Goal: Information Seeking & Learning: Learn about a topic

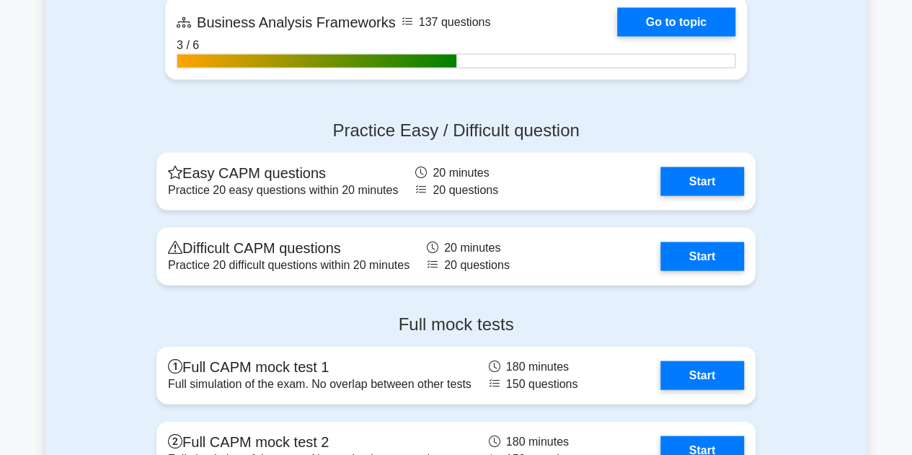
scroll to position [4162, 0]
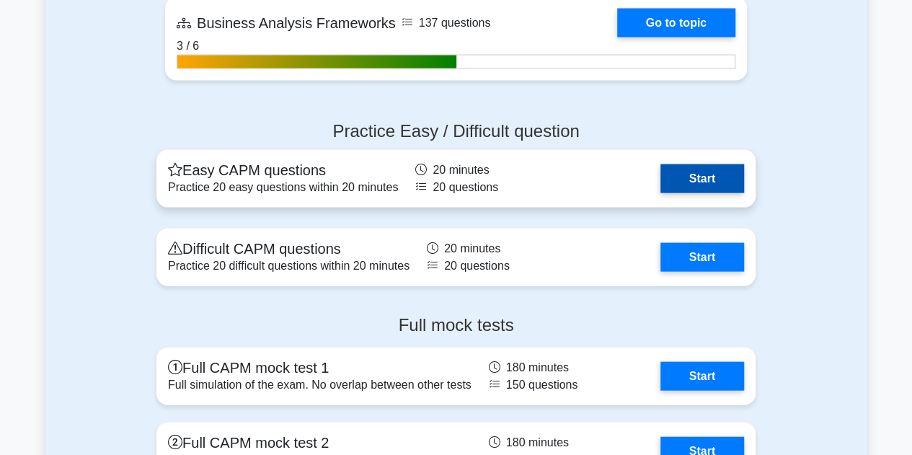
click at [689, 185] on link "Start" at bounding box center [703, 178] width 84 height 29
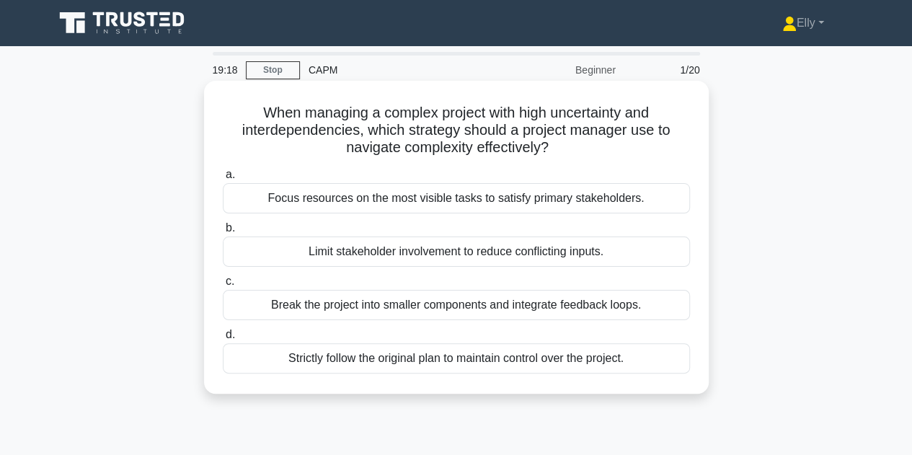
click at [330, 306] on div "Break the project into smaller components and integrate feedback loops." at bounding box center [456, 305] width 467 height 30
click at [223, 286] on input "c. Break the project into smaller components and integrate feedback loops." at bounding box center [223, 281] width 0 height 9
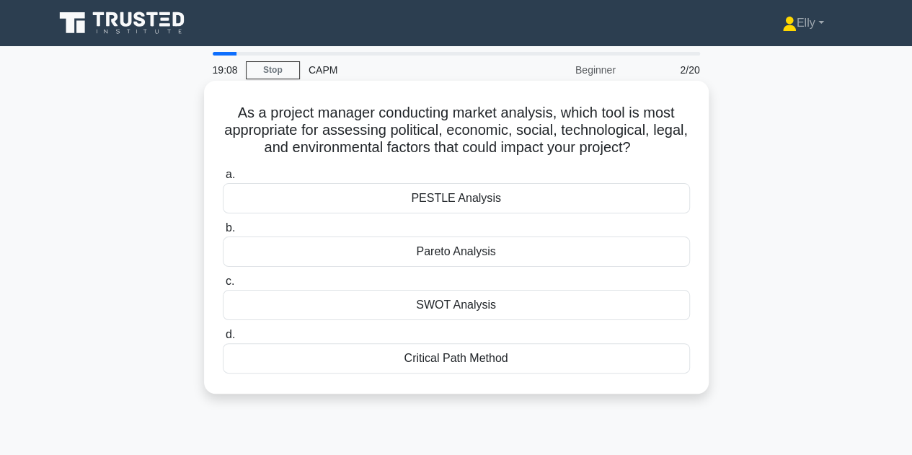
click at [387, 208] on div "PESTLE Analysis" at bounding box center [456, 198] width 467 height 30
click at [223, 180] on input "a. PESTLE Analysis" at bounding box center [223, 174] width 0 height 9
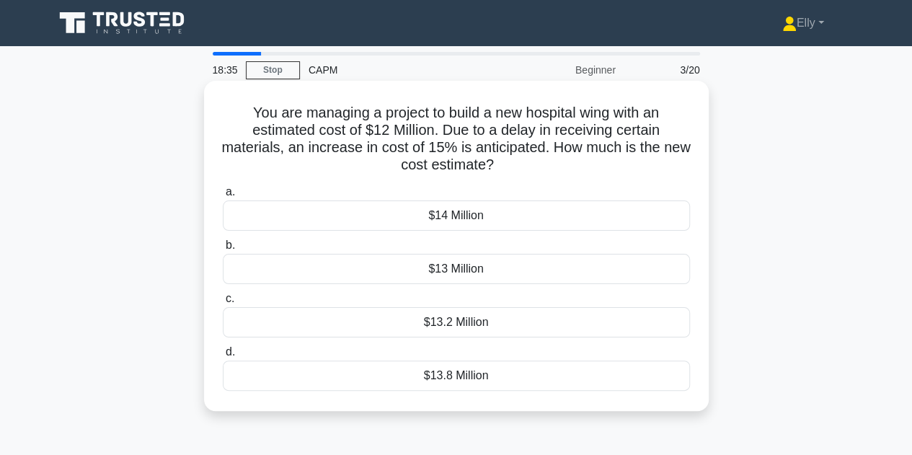
click at [439, 384] on div "$13.8 Million" at bounding box center [456, 376] width 467 height 30
click at [223, 357] on input "d. $13.8 Million" at bounding box center [223, 352] width 0 height 9
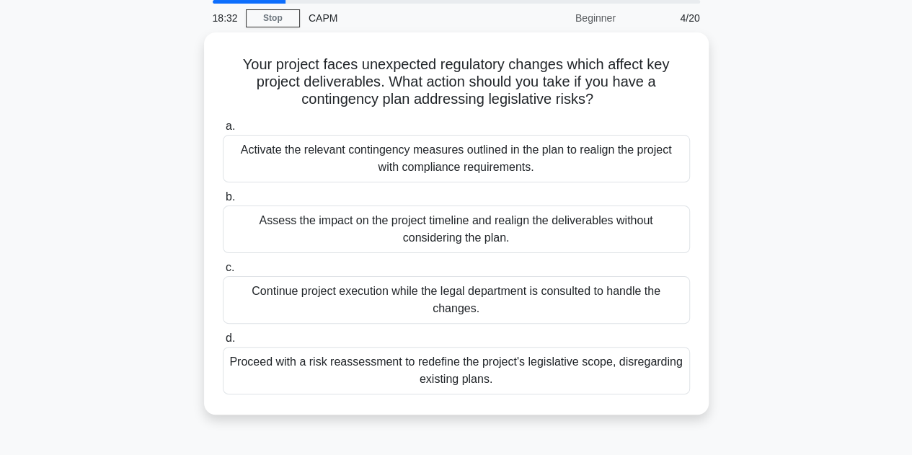
scroll to position [54, 0]
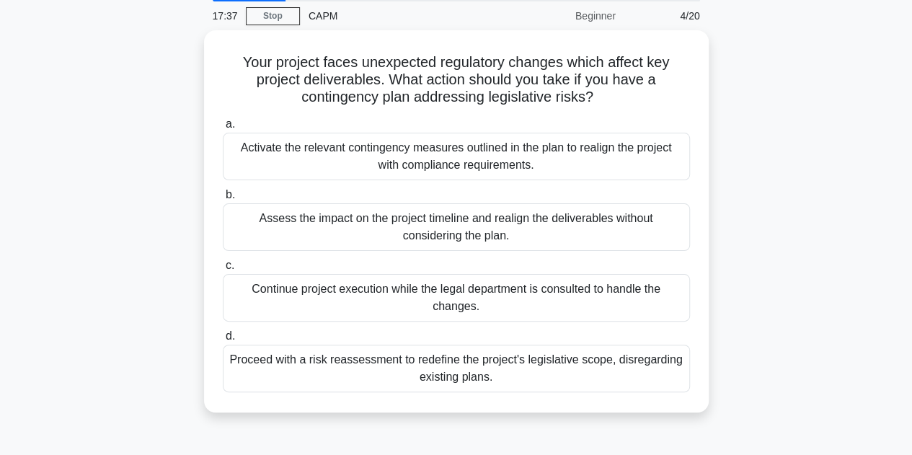
click at [419, 150] on div "Activate the relevant contingency measures outlined in the plan to realign the …" at bounding box center [456, 157] width 467 height 48
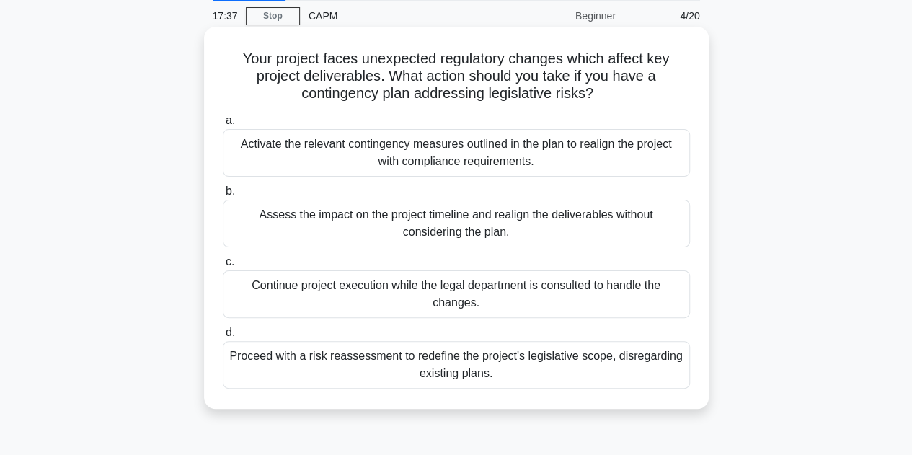
click at [223, 125] on input "a. Activate the relevant contingency measures outlined in the plan to realign t…" at bounding box center [223, 120] width 0 height 9
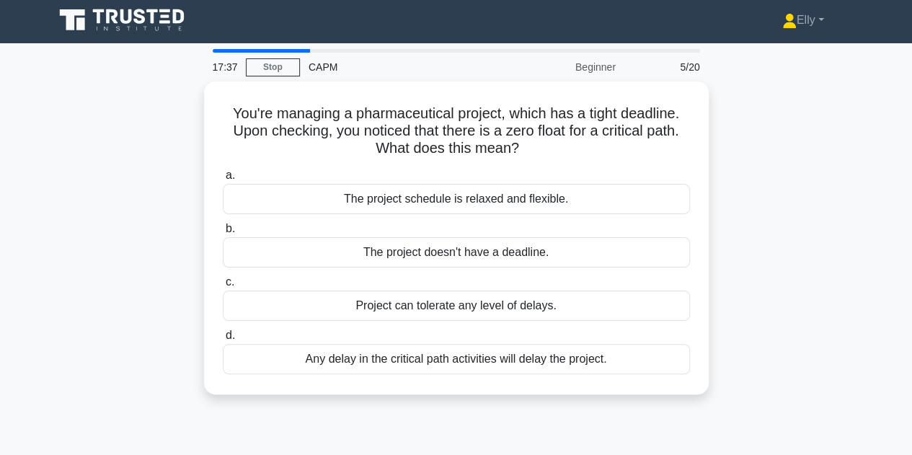
scroll to position [0, 0]
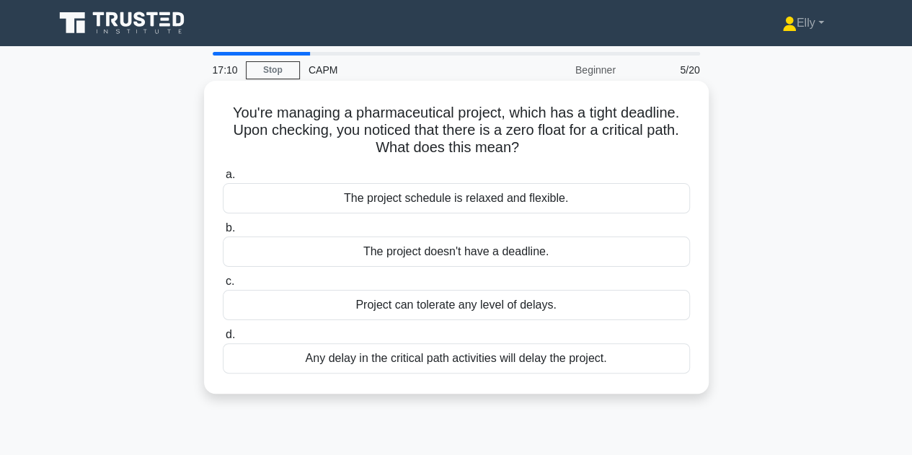
click at [410, 367] on div "Any delay in the critical path activities will delay the project." at bounding box center [456, 358] width 467 height 30
click at [223, 340] on input "d. Any delay in the critical path activities will delay the project." at bounding box center [223, 334] width 0 height 9
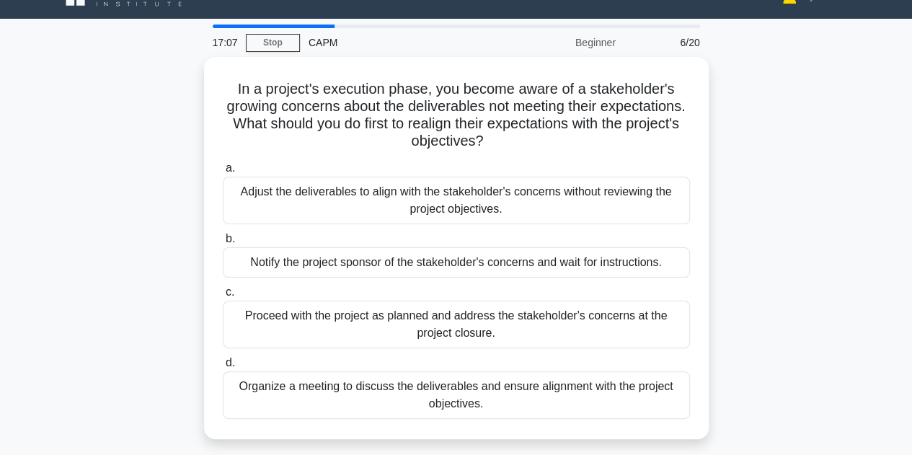
scroll to position [28, 0]
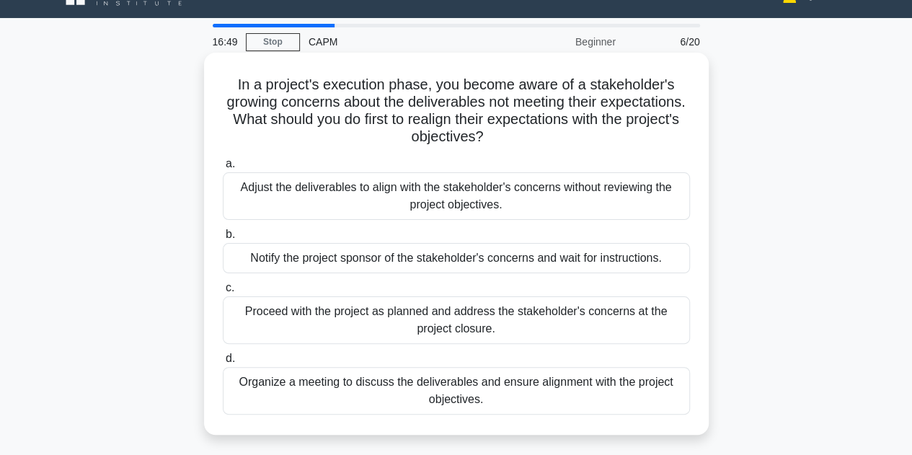
click at [397, 392] on div "Organize a meeting to discuss the deliverables and ensure alignment with the pr…" at bounding box center [456, 391] width 467 height 48
click at [223, 364] on input "d. Organize a meeting to discuss the deliverables and ensure alignment with the…" at bounding box center [223, 358] width 0 height 9
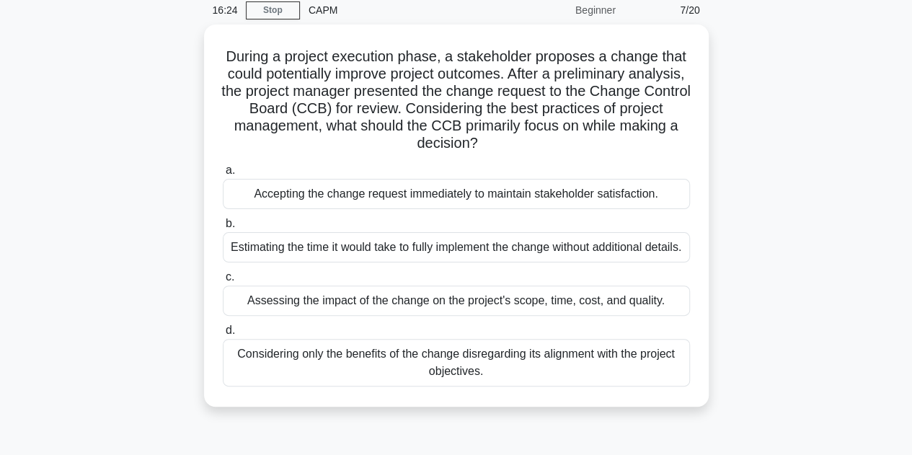
scroll to position [68, 0]
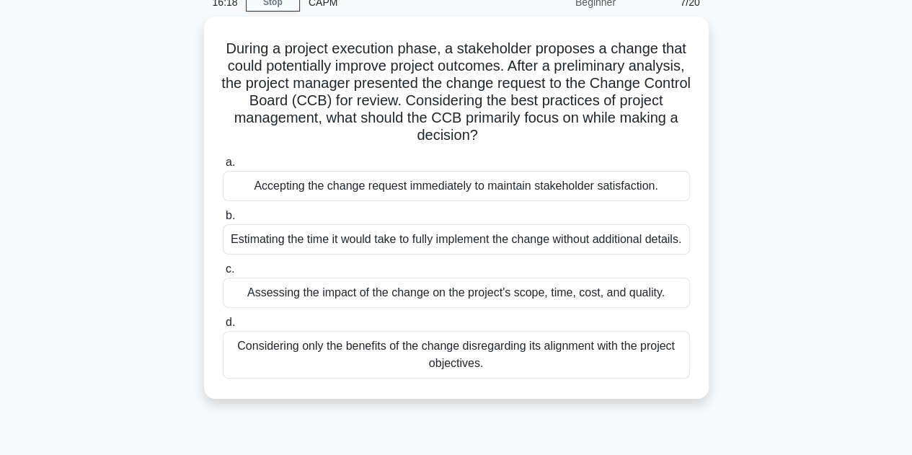
click at [306, 308] on div "Assessing the impact of the change on the project's scope, time, cost, and qual…" at bounding box center [456, 293] width 467 height 30
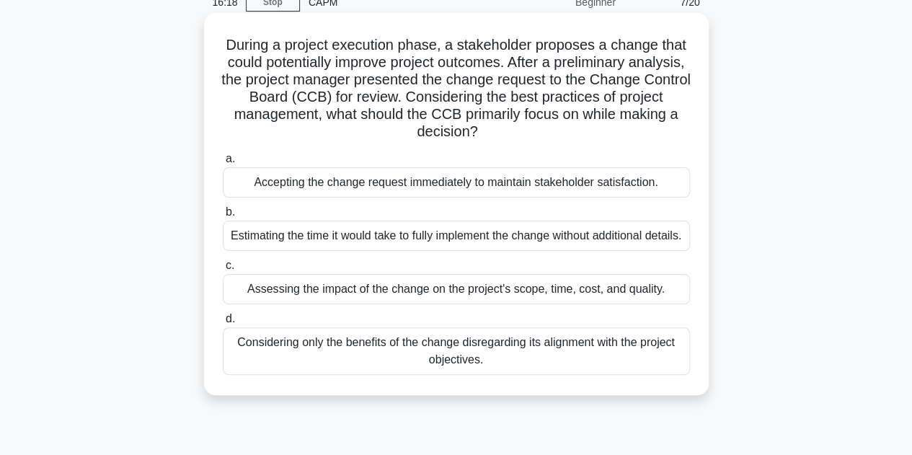
click at [223, 270] on input "c. Assessing the impact of the change on the project's scope, time, cost, and q…" at bounding box center [223, 265] width 0 height 9
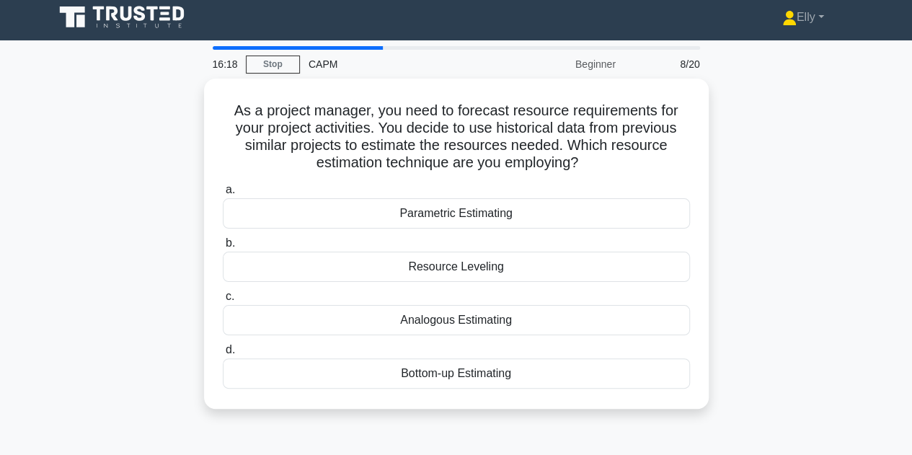
scroll to position [0, 0]
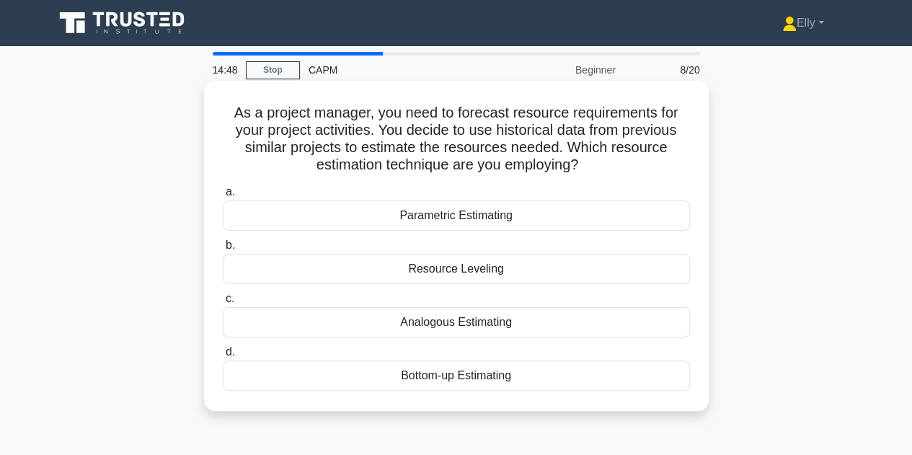
click at [417, 322] on div "Analogous Estimating" at bounding box center [456, 322] width 467 height 30
click at [223, 304] on input "c. Analogous Estimating" at bounding box center [223, 298] width 0 height 9
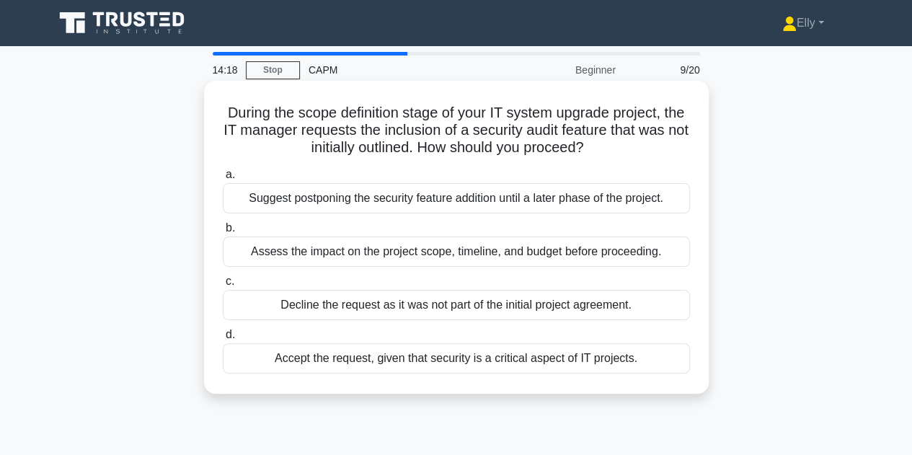
click at [403, 258] on div "Assess the impact on the project scope, timeline, and budget before proceeding." at bounding box center [456, 252] width 467 height 30
click at [223, 233] on input "b. Assess the impact on the project scope, timeline, and budget before proceedi…" at bounding box center [223, 228] width 0 height 9
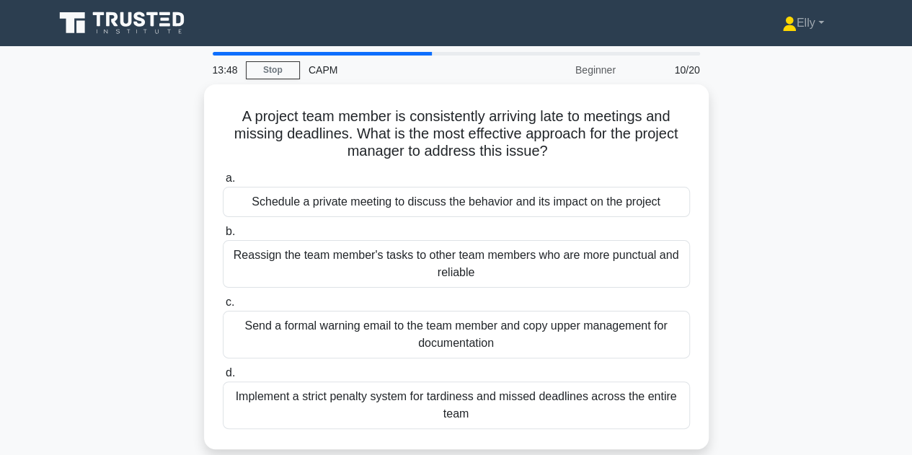
click at [467, 201] on div "Schedule a private meeting to discuss the behavior and its impact on the project" at bounding box center [456, 202] width 467 height 30
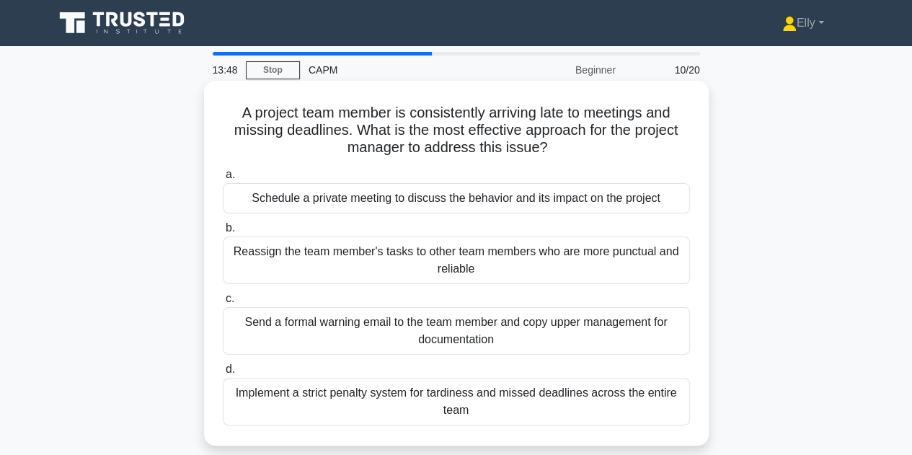
click at [223, 180] on input "a. Schedule a private meeting to discuss the behavior and its impact on the pro…" at bounding box center [223, 174] width 0 height 9
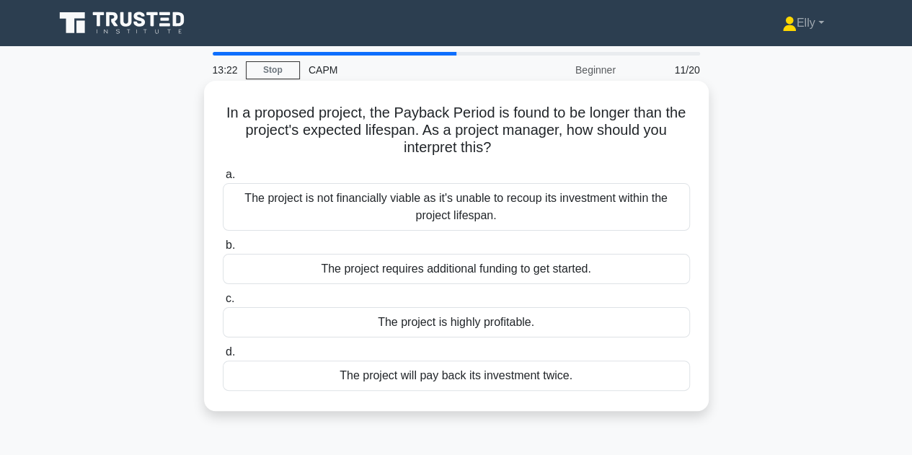
click at [364, 208] on div "The project is not financially viable as it's unable to recoup its investment w…" at bounding box center [456, 207] width 467 height 48
click at [223, 180] on input "a. The project is not financially viable as it's unable to recoup its investmen…" at bounding box center [223, 174] width 0 height 9
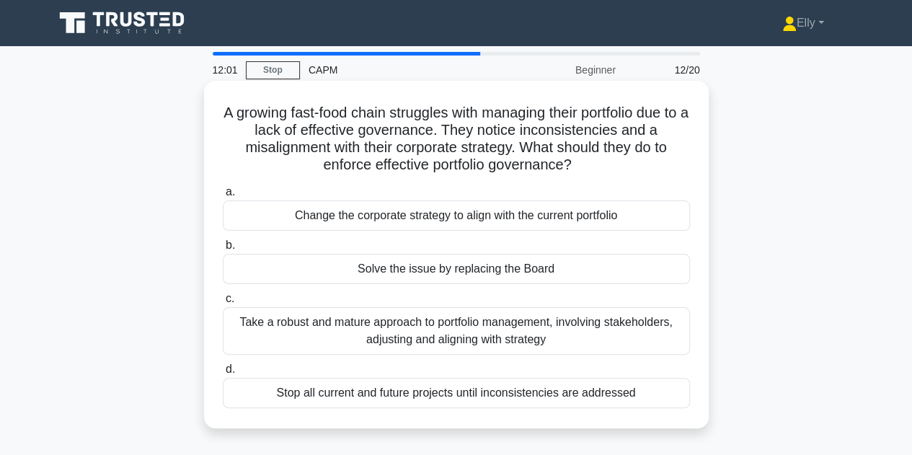
click at [482, 346] on div "Take a robust and mature approach to portfolio management, involving stakeholde…" at bounding box center [456, 331] width 467 height 48
click at [223, 304] on input "c. Take a robust and mature approach to portfolio management, involving stakeho…" at bounding box center [223, 298] width 0 height 9
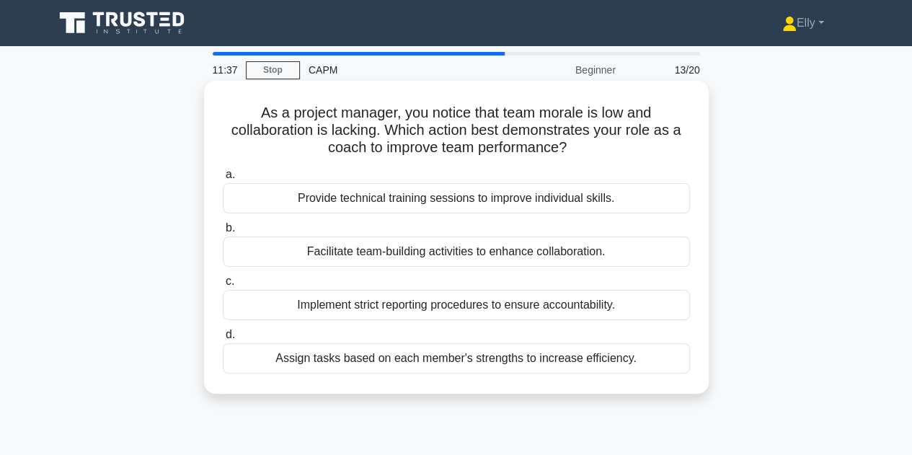
click at [400, 267] on div "Facilitate team-building activities to enhance collaboration." at bounding box center [456, 252] width 467 height 30
click at [223, 233] on input "b. Facilitate team-building activities to enhance collaboration." at bounding box center [223, 228] width 0 height 9
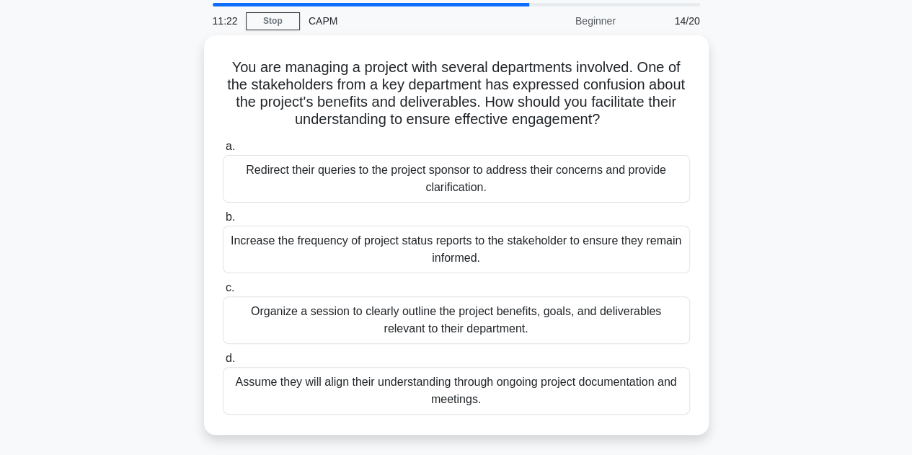
scroll to position [50, 0]
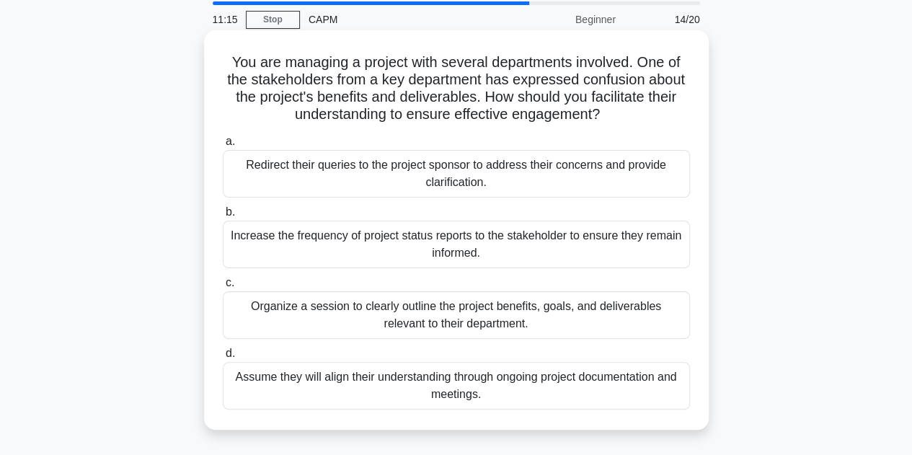
click at [316, 313] on div "Organize a session to clearly outline the project benefits, goals, and delivera…" at bounding box center [456, 315] width 467 height 48
click at [223, 288] on input "c. Organize a session to clearly outline the project benefits, goals, and deliv…" at bounding box center [223, 282] width 0 height 9
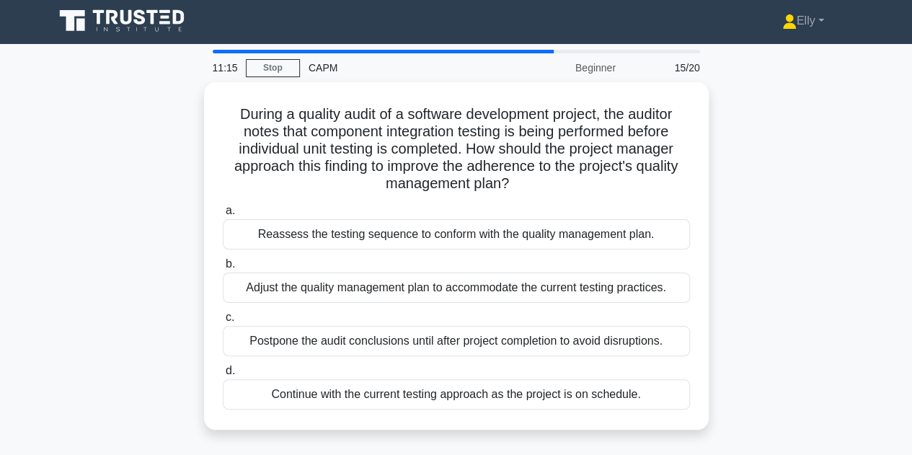
scroll to position [0, 0]
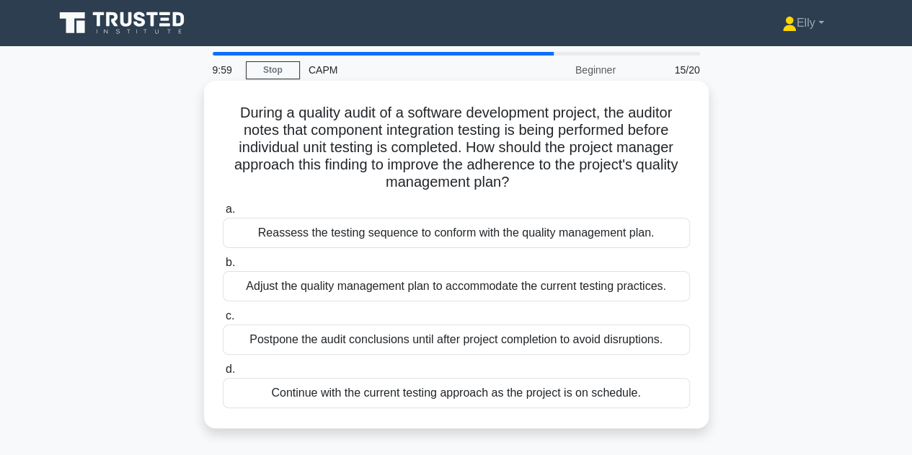
click at [454, 231] on div "Reassess the testing sequence to conform with the quality management plan." at bounding box center [456, 233] width 467 height 30
click at [223, 214] on input "a. Reassess the testing sequence to conform with the quality management plan." at bounding box center [223, 209] width 0 height 9
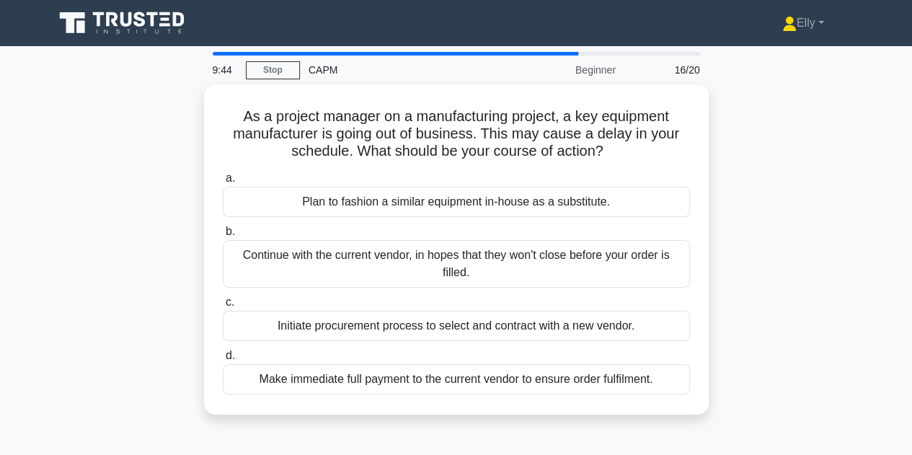
click at [353, 324] on div "Initiate procurement process to select and contract with a new vendor." at bounding box center [456, 326] width 467 height 30
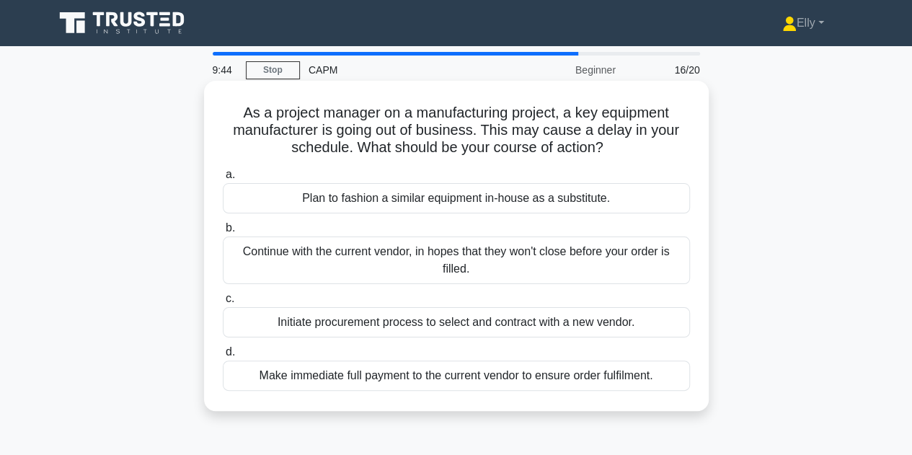
click at [223, 304] on input "c. Initiate procurement process to select and contract with a new vendor." at bounding box center [223, 298] width 0 height 9
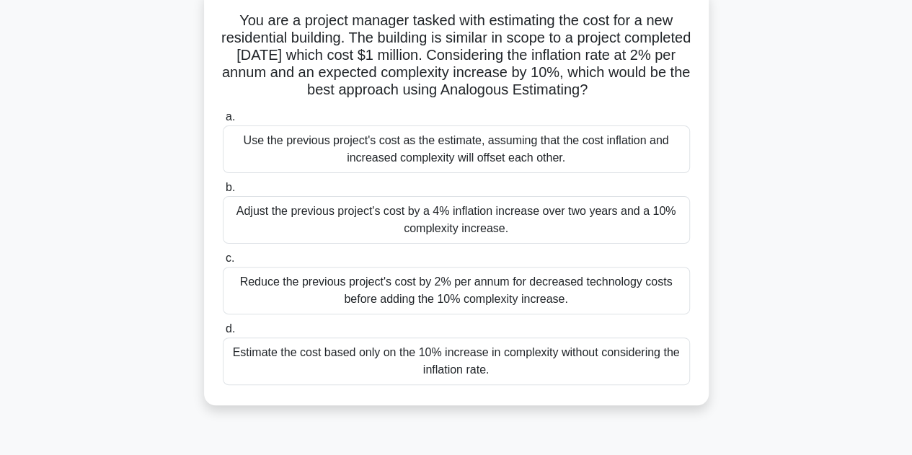
scroll to position [97, 0]
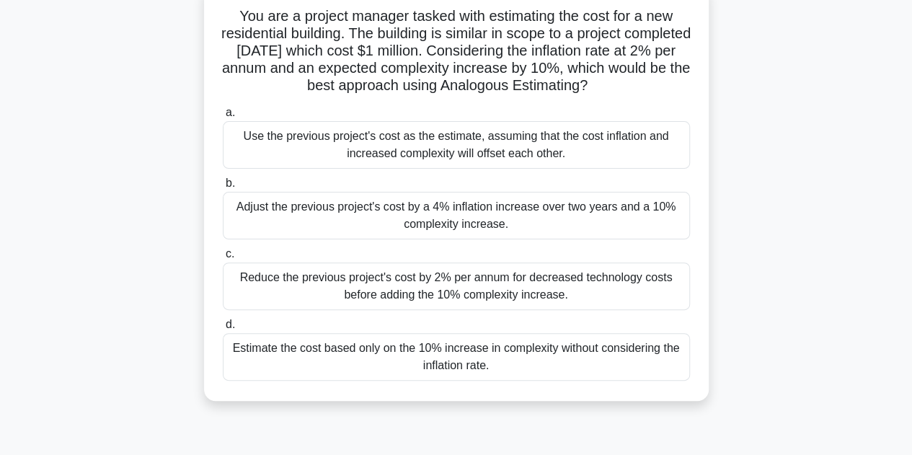
click at [582, 231] on div "Adjust the previous project's cost by a 4% inflation increase over two years an…" at bounding box center [456, 216] width 467 height 48
click at [223, 188] on input "b. Adjust the previous project's cost by a 4% inflation increase over two years…" at bounding box center [223, 183] width 0 height 9
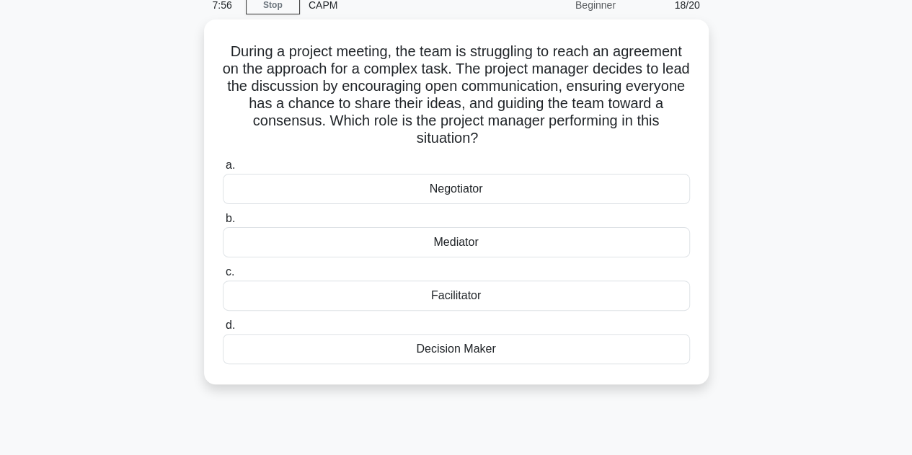
scroll to position [68, 0]
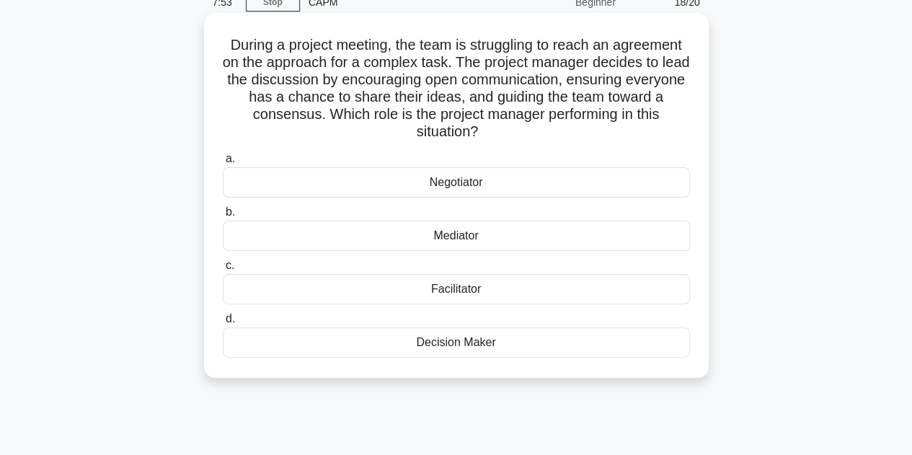
click at [569, 298] on div "Facilitator" at bounding box center [456, 289] width 467 height 30
click at [223, 270] on input "c. Facilitator" at bounding box center [223, 265] width 0 height 9
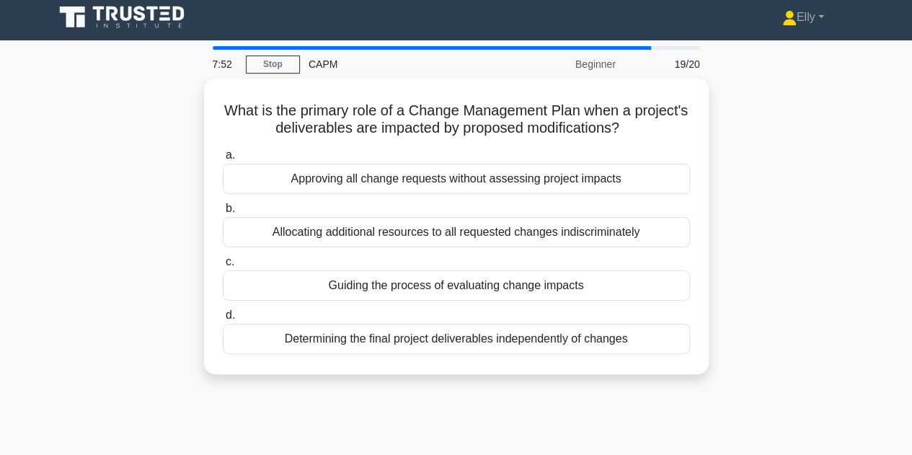
scroll to position [0, 0]
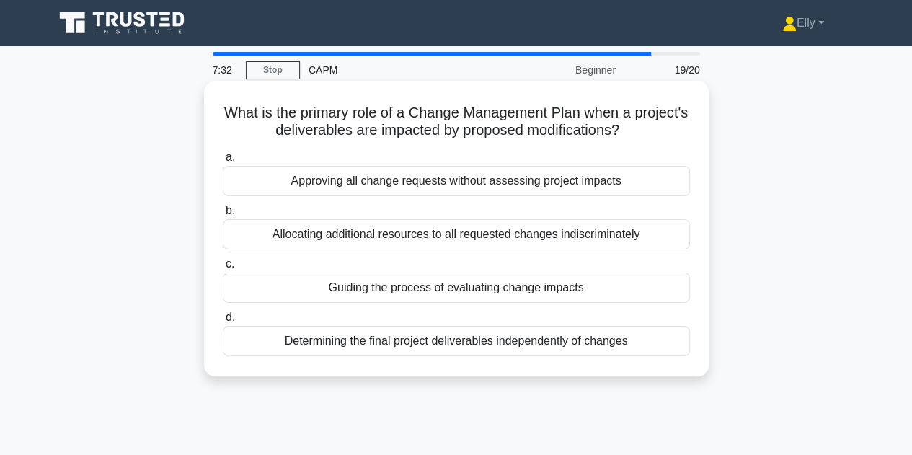
click at [620, 291] on div "Guiding the process of evaluating change impacts" at bounding box center [456, 288] width 467 height 30
click at [223, 269] on input "c. Guiding the process of evaluating change impacts" at bounding box center [223, 264] width 0 height 9
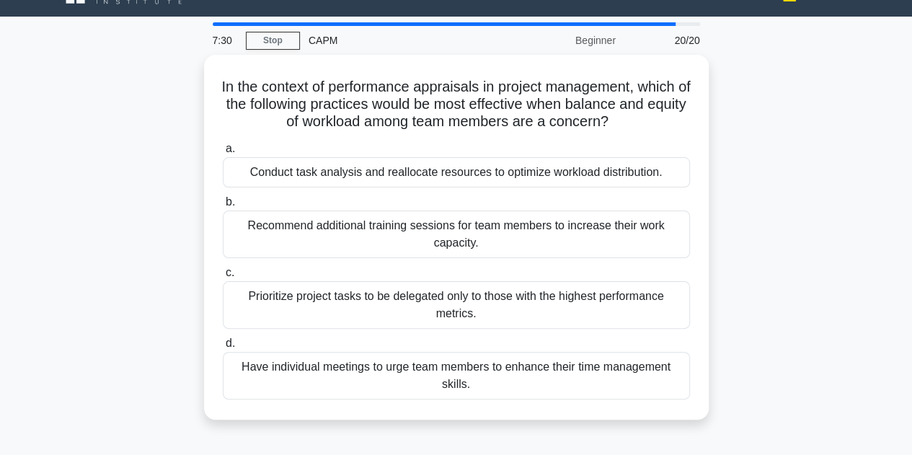
scroll to position [42, 0]
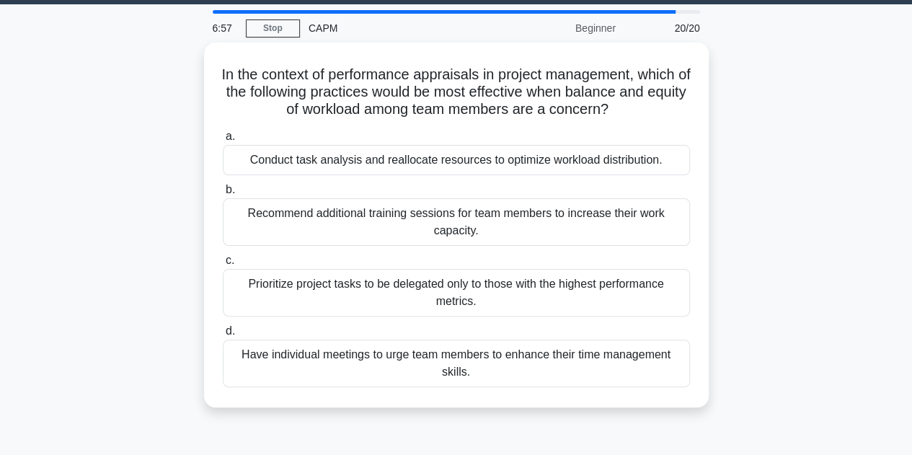
click at [645, 164] on div "Conduct task analysis and reallocate resources to optimize workload distributio…" at bounding box center [456, 160] width 467 height 30
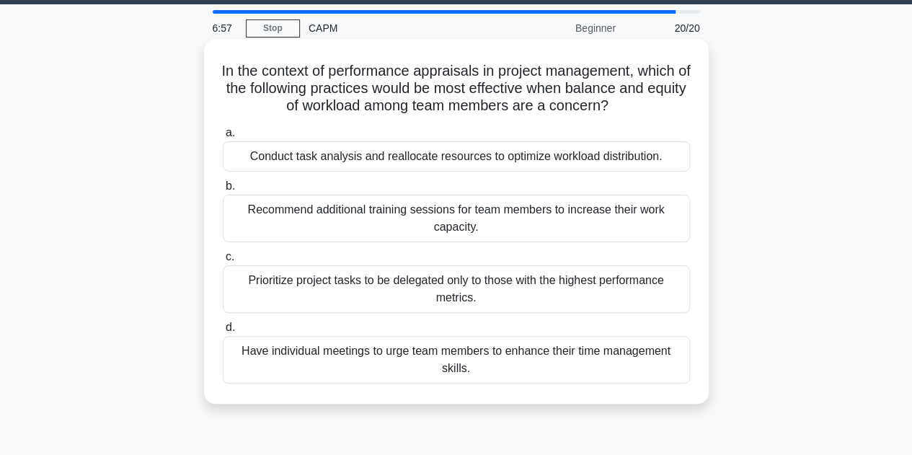
click at [223, 138] on input "a. Conduct task analysis and reallocate resources to optimize workload distribu…" at bounding box center [223, 132] width 0 height 9
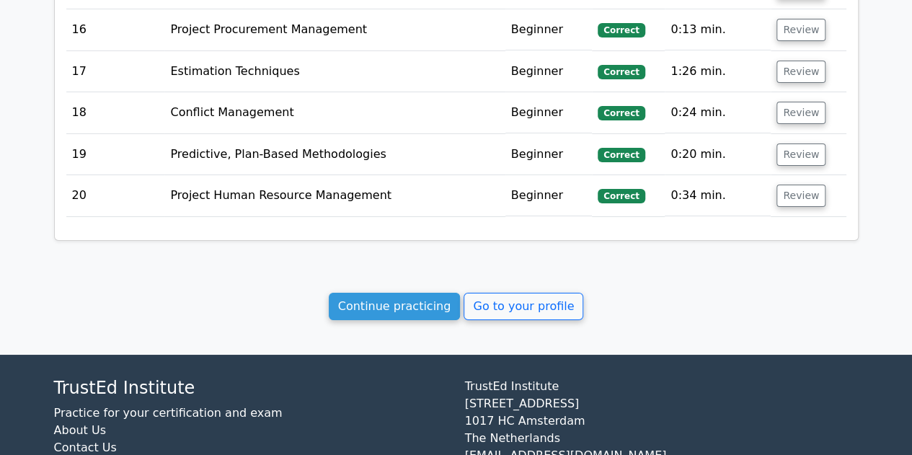
scroll to position [2542, 0]
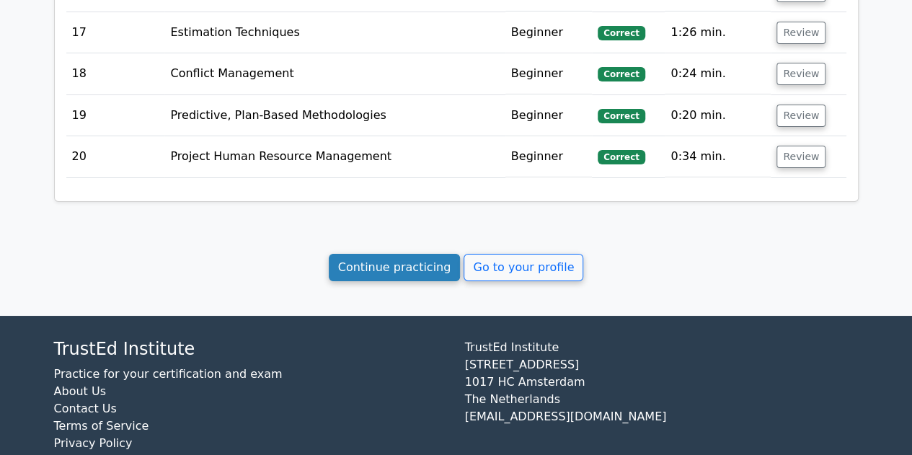
click at [423, 254] on link "Continue practicing" at bounding box center [395, 267] width 132 height 27
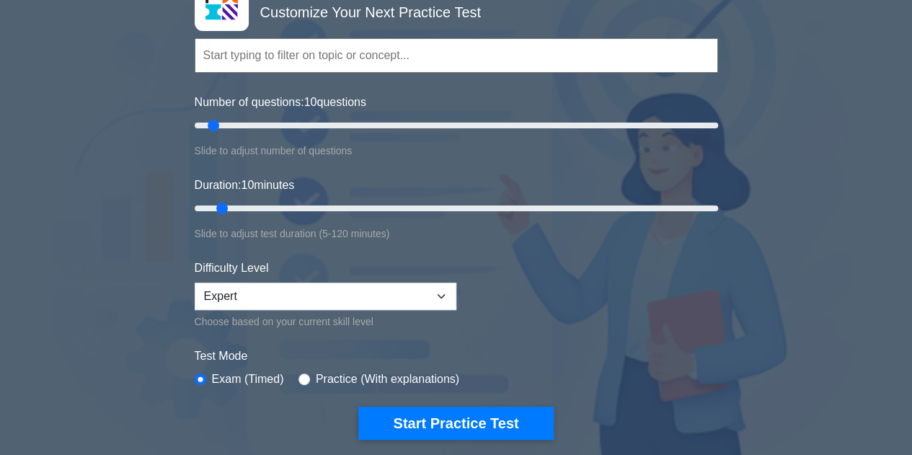
scroll to position [113, 0]
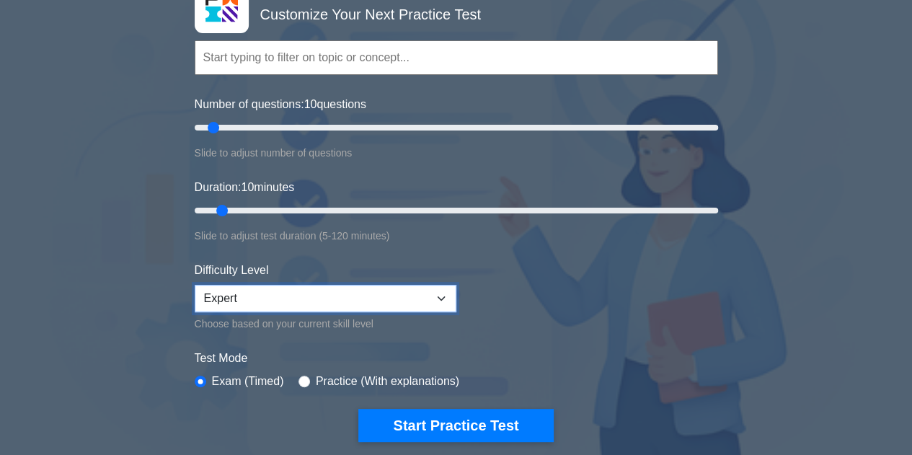
click at [439, 301] on select "Beginner Intermediate Expert" at bounding box center [326, 298] width 262 height 27
select select "intermediate"
click at [195, 285] on select "Beginner Intermediate Expert" at bounding box center [326, 298] width 262 height 27
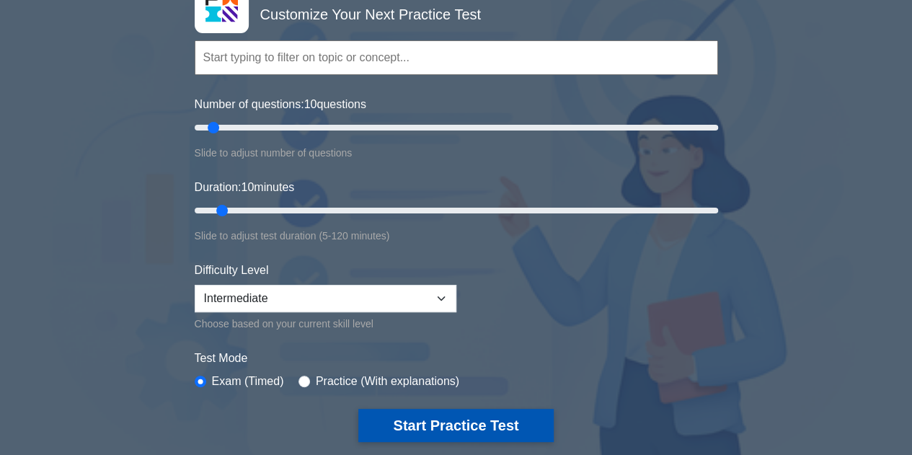
click at [468, 420] on button "Start Practice Test" at bounding box center [455, 425] width 195 height 33
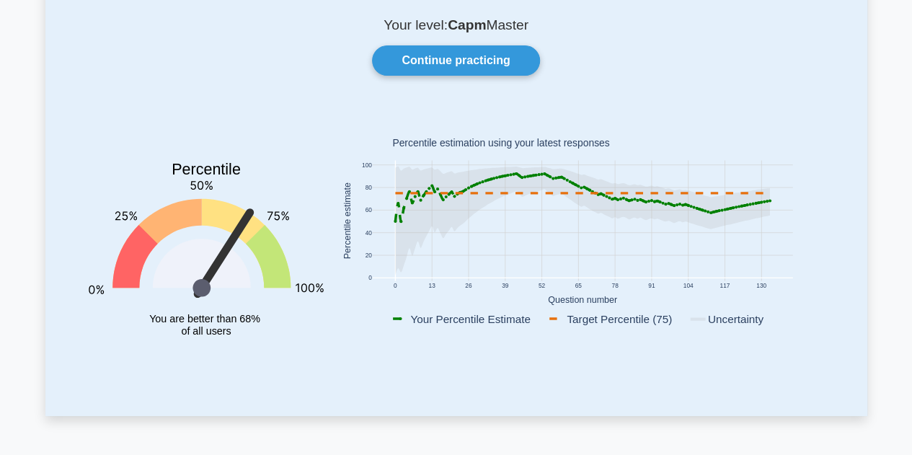
scroll to position [104, 0]
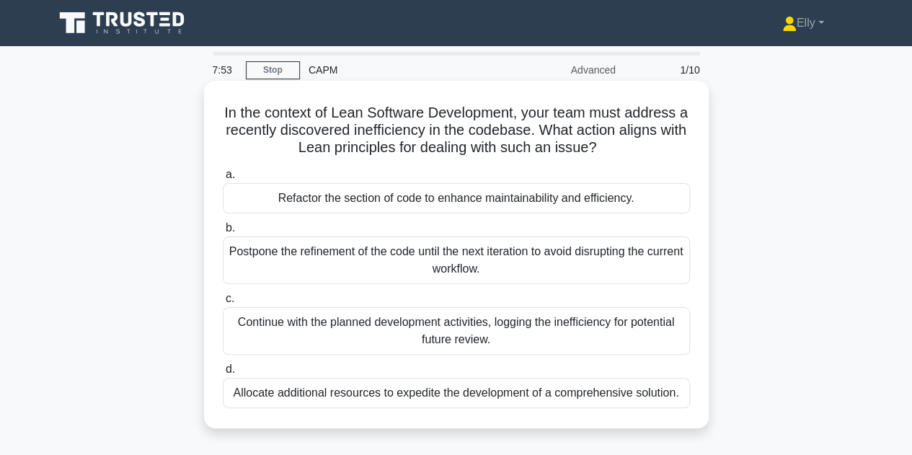
click at [437, 196] on div "Refactor the section of code to enhance maintainability and efficiency." at bounding box center [456, 198] width 467 height 30
click at [223, 180] on input "a. Refactor the section of code to enhance maintainability and efficiency." at bounding box center [223, 174] width 0 height 9
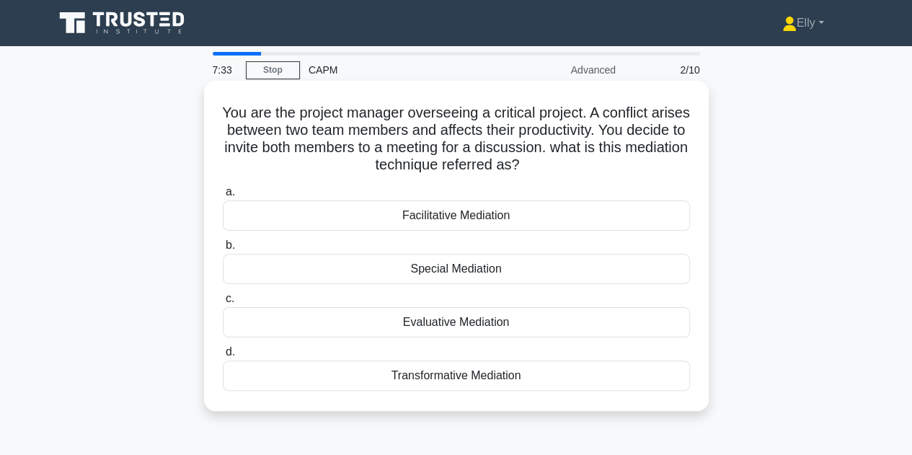
click at [479, 219] on div "Facilitative Mediation" at bounding box center [456, 216] width 467 height 30
click at [223, 197] on input "a. Facilitative Mediation" at bounding box center [223, 192] width 0 height 9
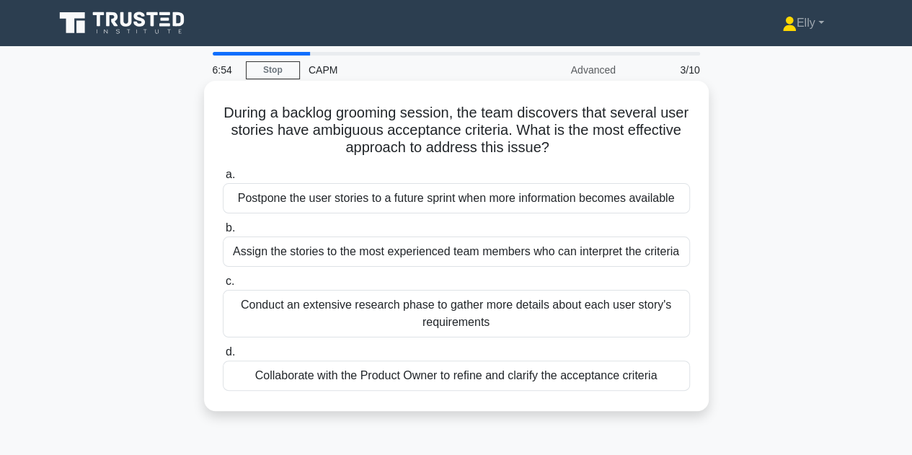
click at [366, 306] on div "Conduct an extensive research phase to gather more details about each user stor…" at bounding box center [456, 314] width 467 height 48
click at [223, 286] on input "c. Conduct an extensive research phase to gather more details about each user s…" at bounding box center [223, 281] width 0 height 9
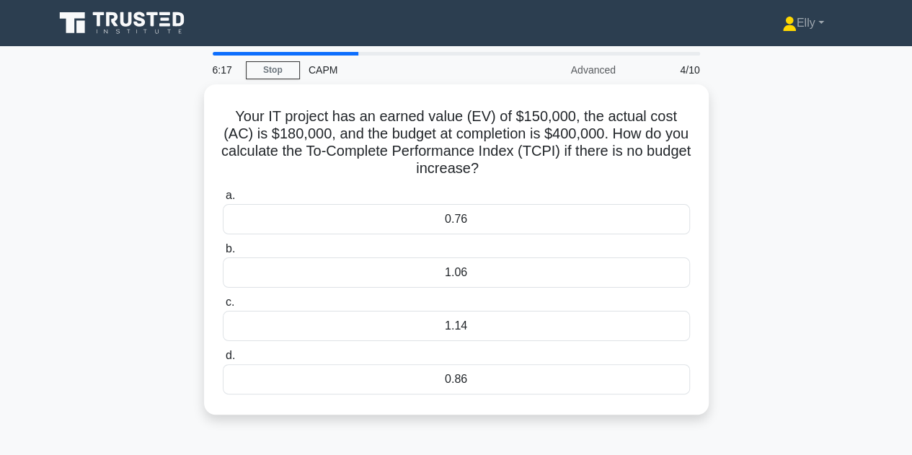
click at [8, 288] on main "6:17 Stop CAPM Advanced 4/10 Your IT project has an earned value (EV) of $150,0…" at bounding box center [456, 412] width 912 height 733
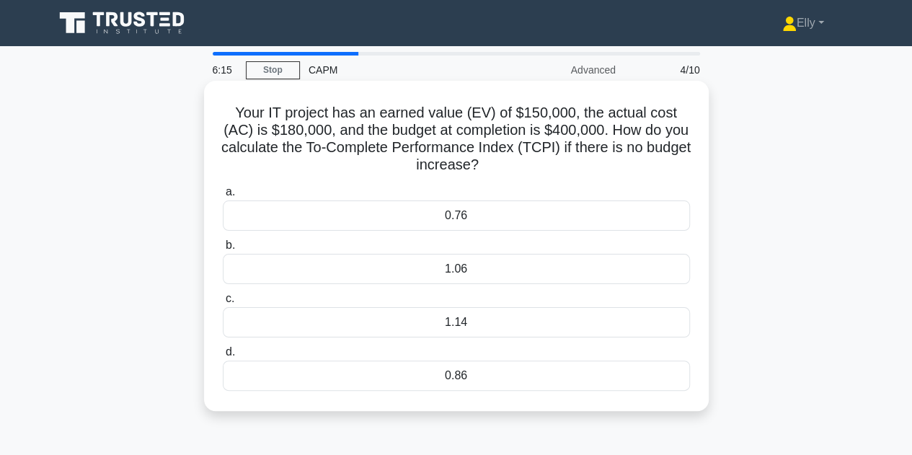
click at [454, 374] on div "0.86" at bounding box center [456, 376] width 467 height 30
click at [223, 357] on input "d. 0.86" at bounding box center [223, 352] width 0 height 9
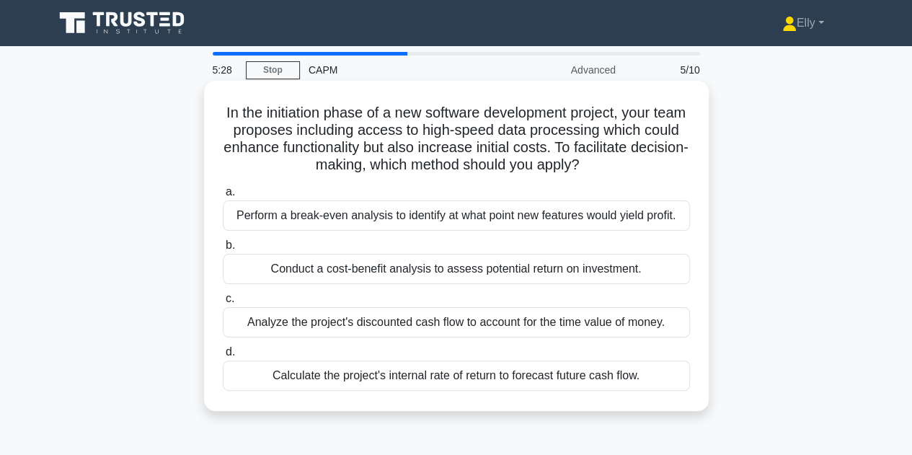
click at [446, 270] on div "Conduct a cost-benefit analysis to assess potential return on investment." at bounding box center [456, 269] width 467 height 30
click at [223, 250] on input "b. Conduct a cost-benefit analysis to assess potential return on investment." at bounding box center [223, 245] width 0 height 9
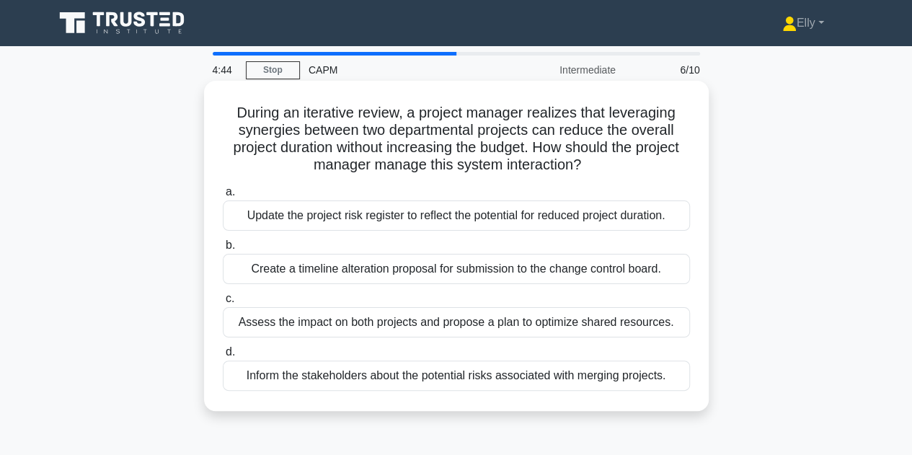
click at [413, 318] on div "Assess the impact on both projects and propose a plan to optimize shared resour…" at bounding box center [456, 322] width 467 height 30
click at [223, 304] on input "c. Assess the impact on both projects and propose a plan to optimize shared res…" at bounding box center [223, 298] width 0 height 9
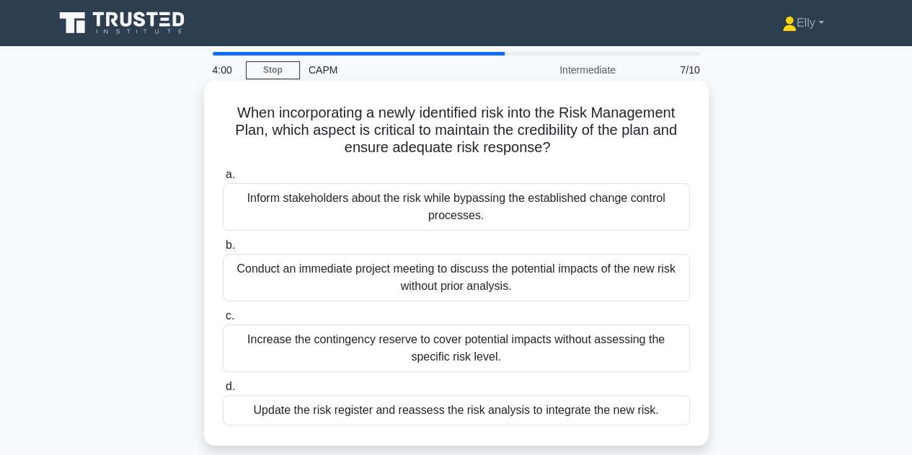
click at [389, 407] on div "Update the risk register and reassess the risk analysis to integrate the new ri…" at bounding box center [456, 410] width 467 height 30
click at [223, 392] on input "d. Update the risk register and reassess the risk analysis to integrate the new…" at bounding box center [223, 386] width 0 height 9
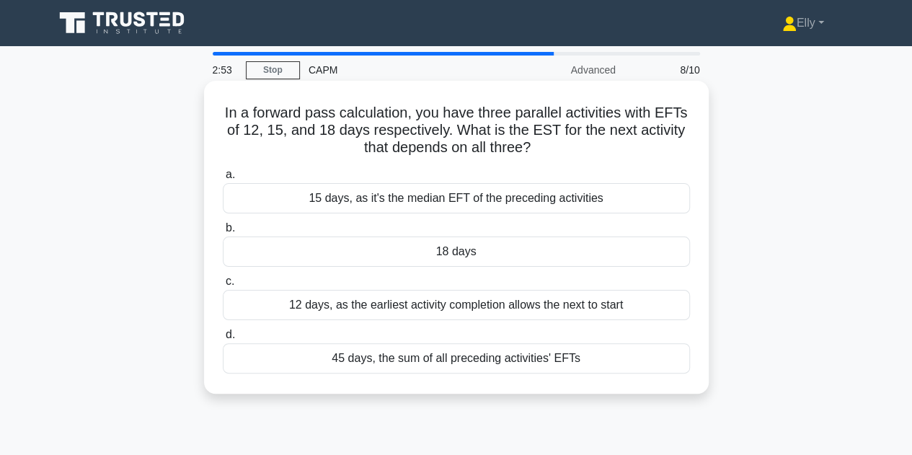
click at [465, 364] on div "45 days, the sum of all preceding activities' EFTs" at bounding box center [456, 358] width 467 height 30
click at [223, 340] on input "d. 45 days, the sum of all preceding activities' EFTs" at bounding box center [223, 334] width 0 height 9
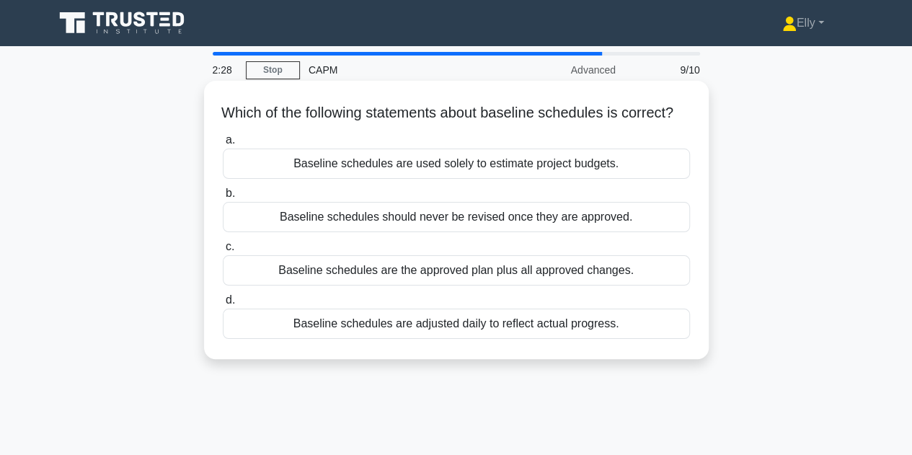
click at [462, 286] on div "Baseline schedules are the approved plan plus all approved changes." at bounding box center [456, 270] width 467 height 30
click at [223, 252] on input "c. Baseline schedules are the approved plan plus all approved changes." at bounding box center [223, 246] width 0 height 9
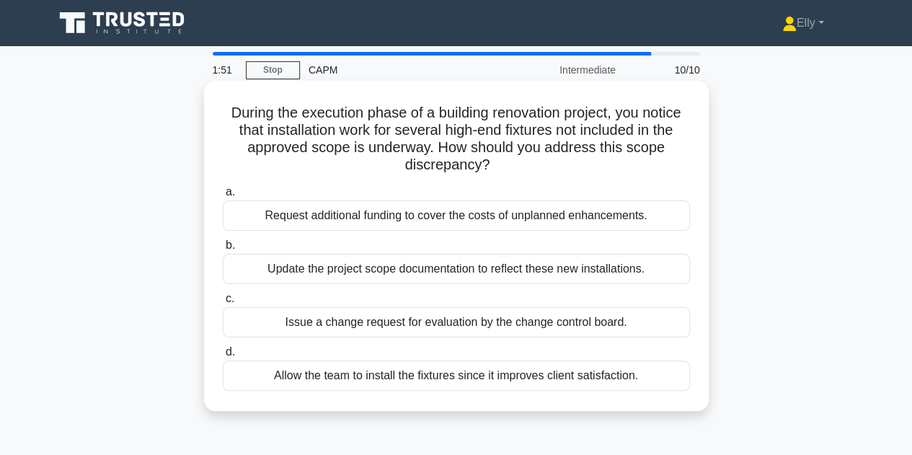
click at [462, 320] on div "Issue a change request for evaluation by the change control board." at bounding box center [456, 322] width 467 height 30
click at [223, 304] on input "c. Issue a change request for evaluation by the change control board." at bounding box center [223, 298] width 0 height 9
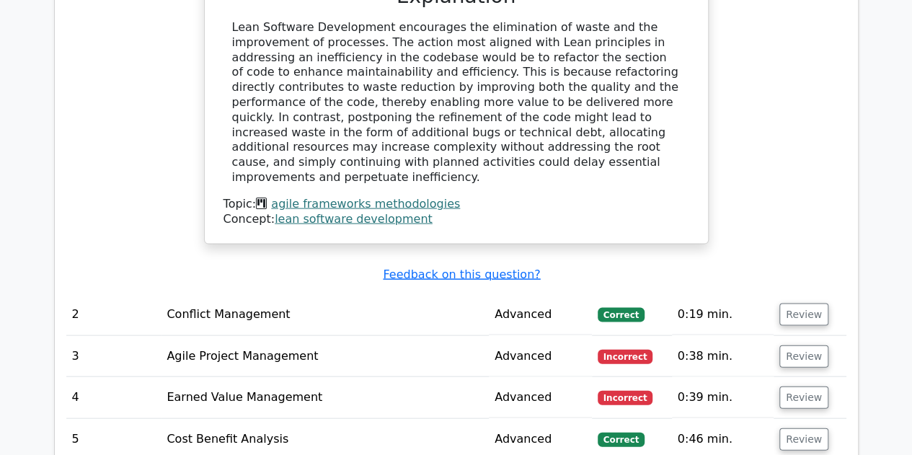
scroll to position [1388, 0]
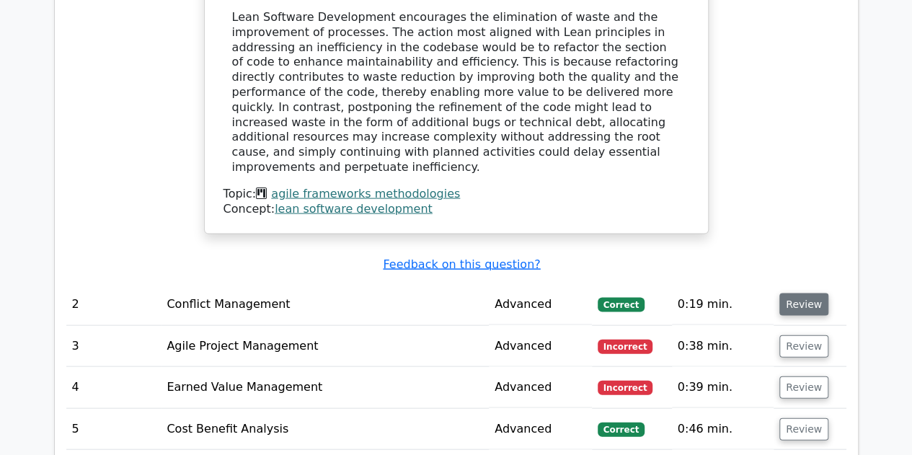
click at [801, 294] on button "Review" at bounding box center [804, 305] width 49 height 22
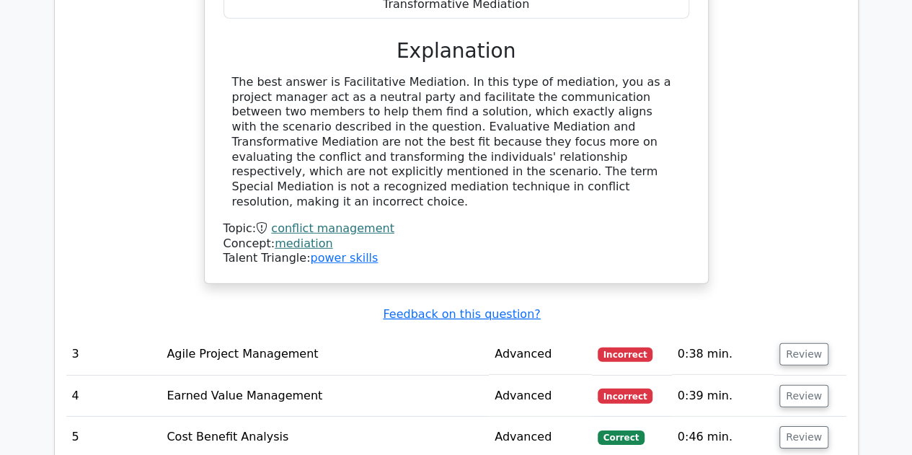
scroll to position [1988, 0]
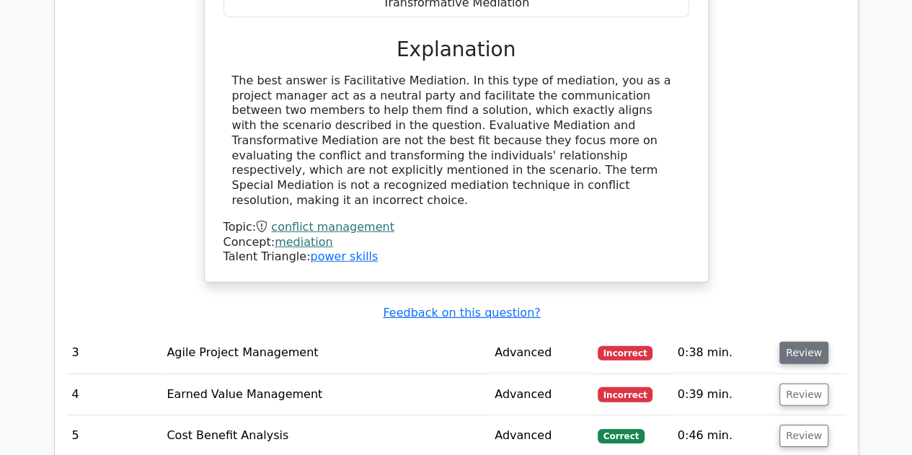
click at [796, 342] on button "Review" at bounding box center [804, 353] width 49 height 22
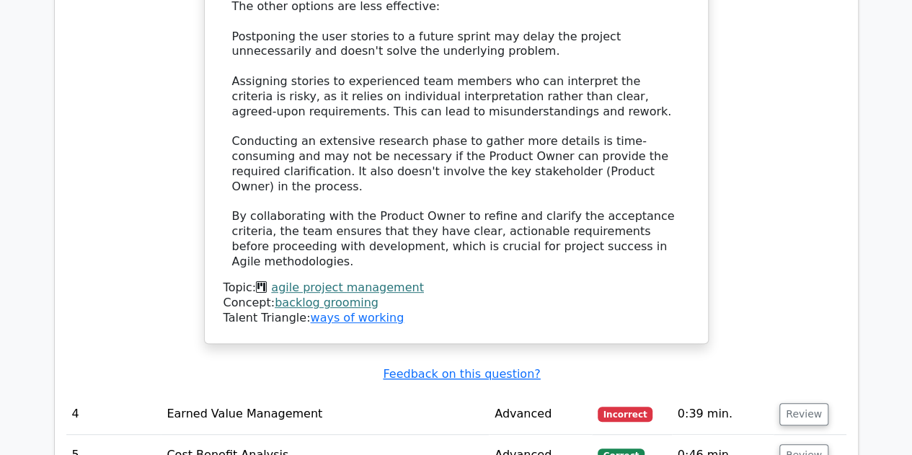
scroll to position [2947, 0]
click at [798, 403] on button "Review" at bounding box center [804, 414] width 49 height 22
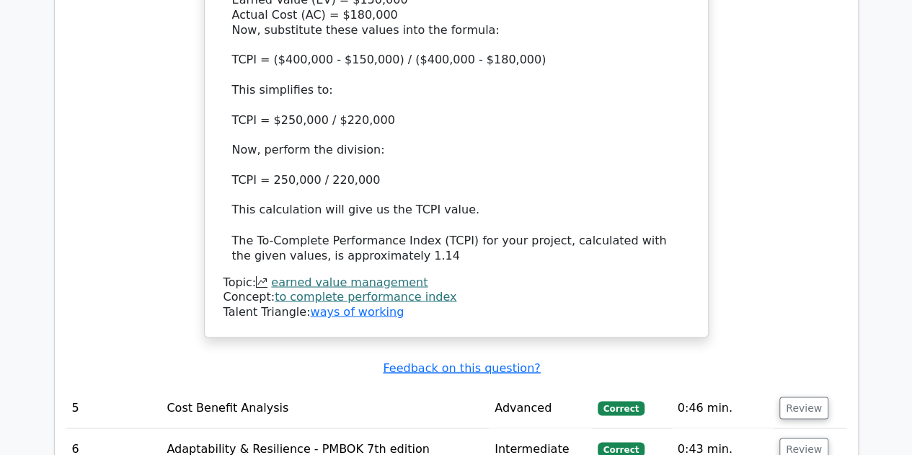
scroll to position [3878, 0]
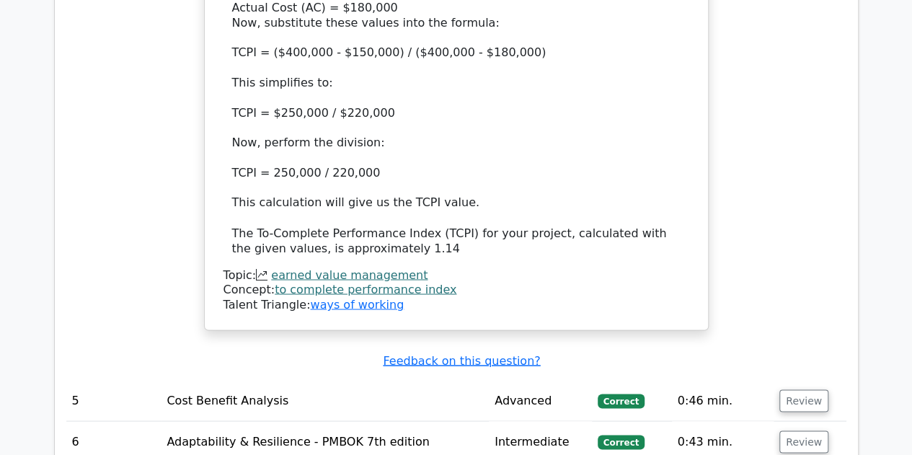
click at [798, 389] on button "Review" at bounding box center [804, 400] width 49 height 22
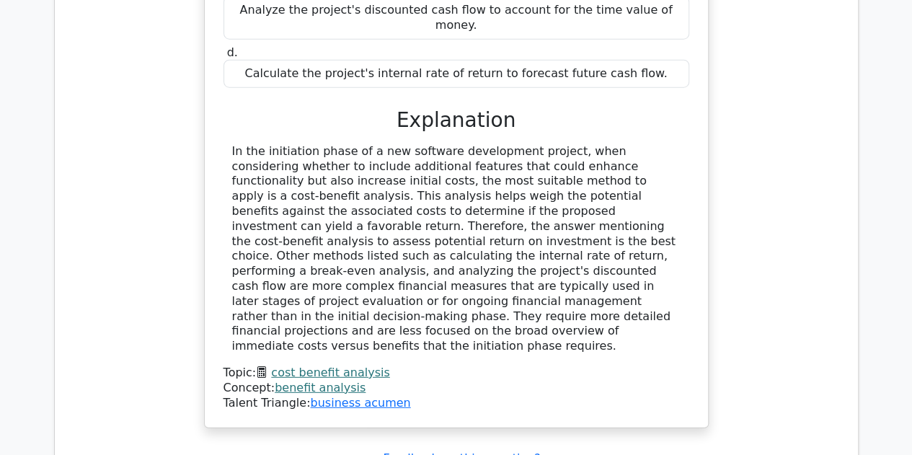
scroll to position [4563, 0]
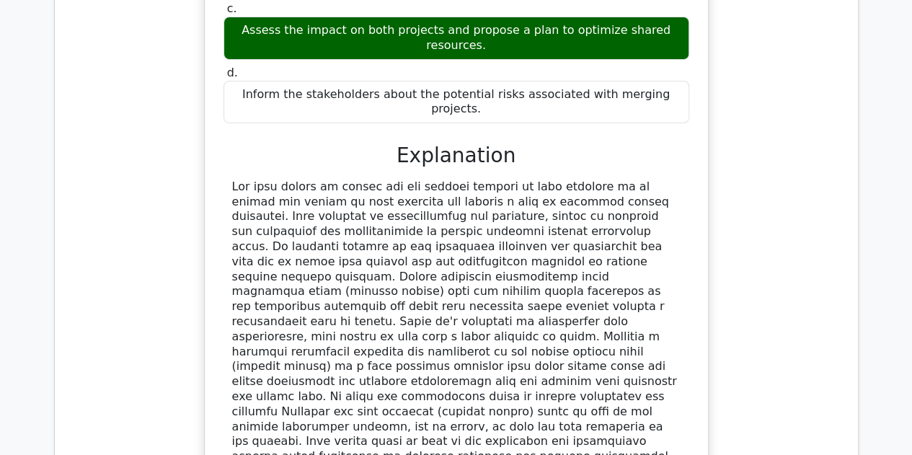
scroll to position [5323, 0]
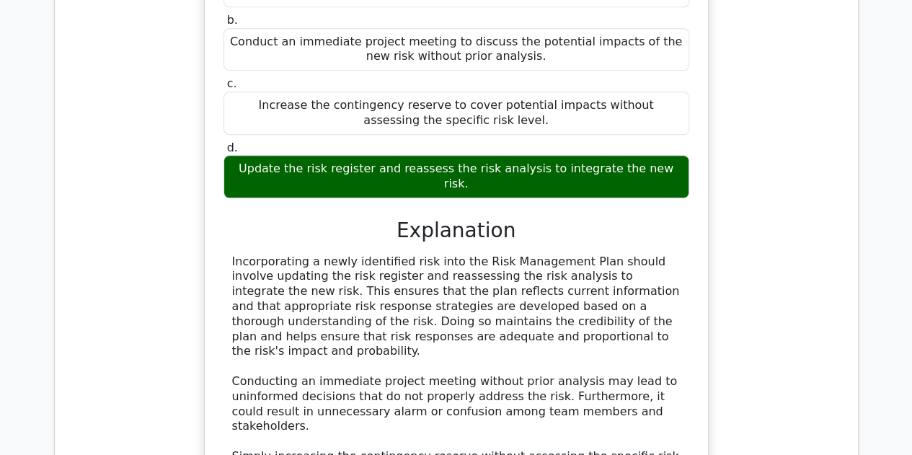
scroll to position [6098, 0]
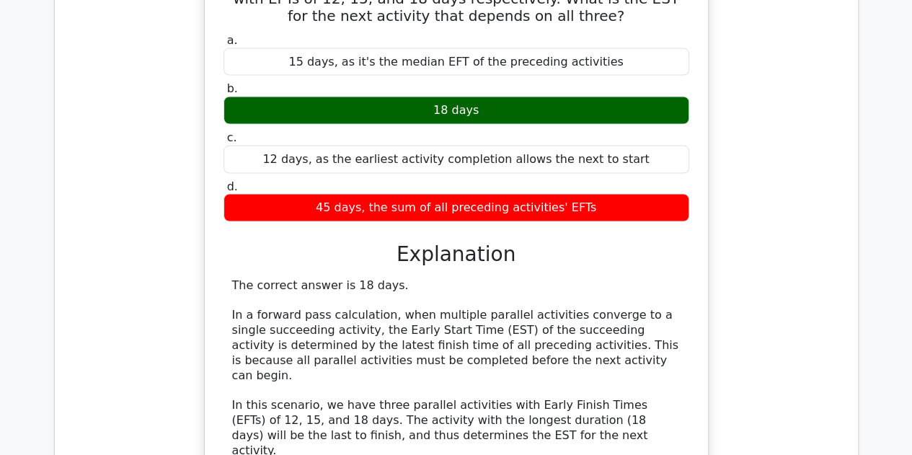
scroll to position [6910, 0]
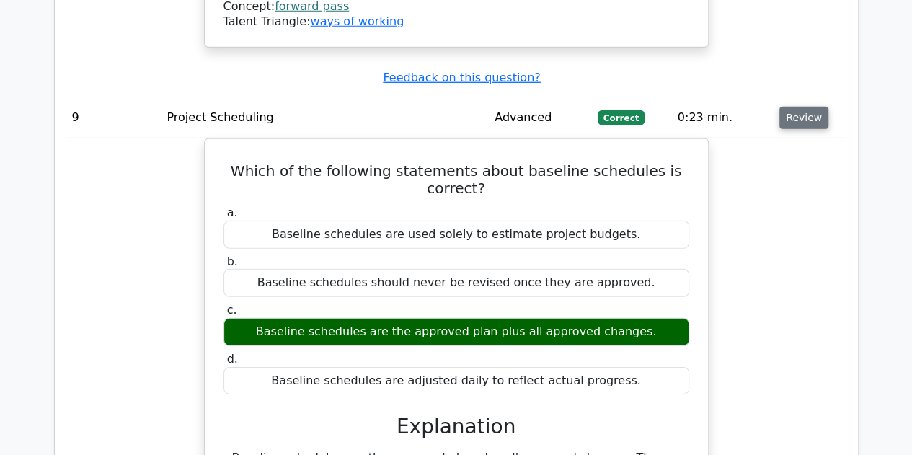
scroll to position [7533, 0]
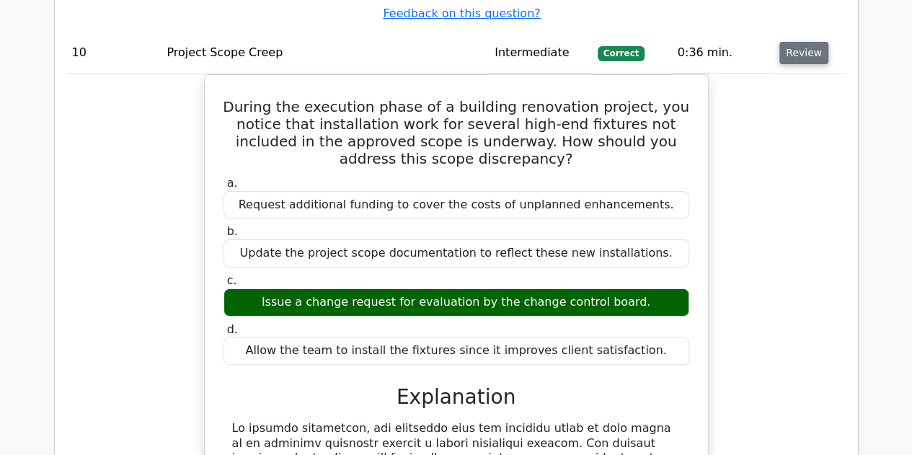
scroll to position [8206, 0]
